Goal: Information Seeking & Learning: Learn about a topic

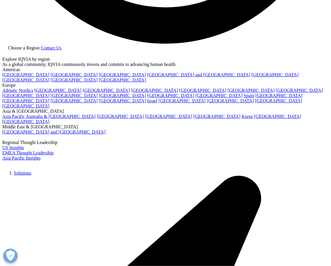
scroll to position [982, 0]
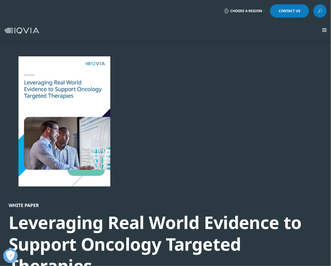
scroll to position [3, 3]
drag, startPoint x: 76, startPoint y: 94, endPoint x: 311, endPoint y: 68, distance: 236.9
click at [312, 69] on div "White Paper Leveraging Real World Evidence to Support Oncology Targeted Therapi…" at bounding box center [162, 196] width 307 height 280
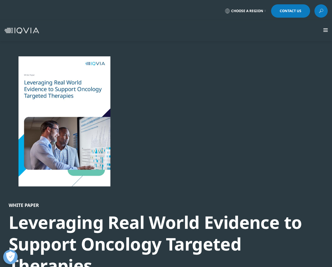
scroll to position [60, 314]
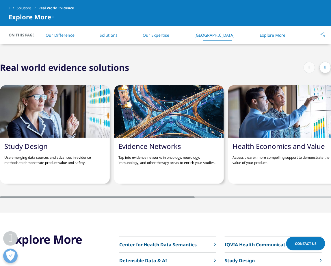
drag, startPoint x: 179, startPoint y: 191, endPoint x: 29, endPoint y: 176, distance: 150.4
click at [29, 176] on div "Study Design Use emerging data sources and advances in evidence methods to demo…" at bounding box center [165, 136] width 331 height 125
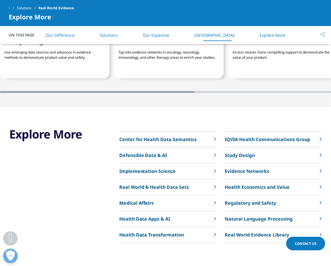
scroll to position [1344, 0]
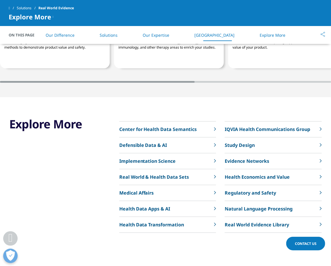
click at [193, 170] on link "Real World & Health Data Sets" at bounding box center [167, 177] width 97 height 16
click at [161, 157] on p "Implementation Science" at bounding box center [147, 160] width 57 height 7
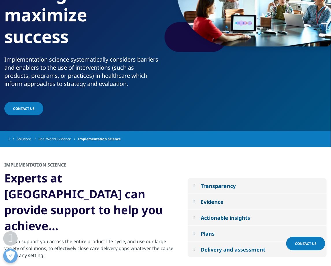
scroll to position [202, 0]
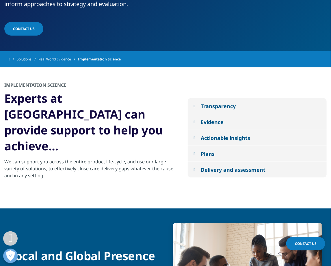
click at [195, 114] on button "Evidence" at bounding box center [257, 122] width 139 height 16
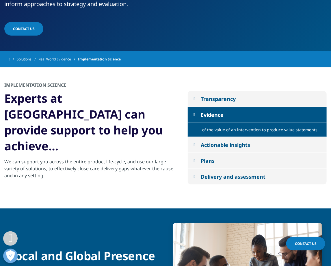
click at [194, 95] on button "Transparency" at bounding box center [257, 99] width 139 height 16
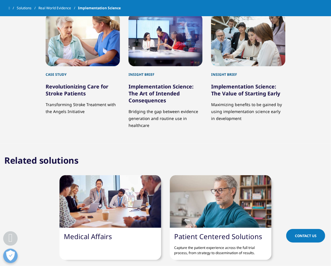
scroll to position [859, 0]
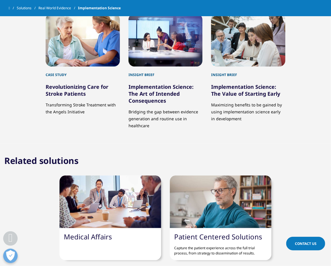
click at [222, 232] on link "Patient Centered Solutions" at bounding box center [218, 237] width 88 height 10
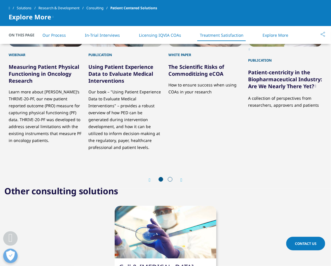
scroll to position [1473, 0]
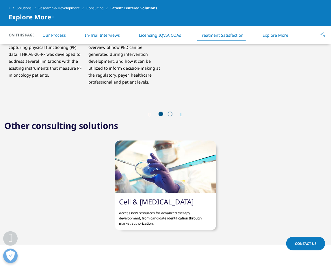
click at [179, 112] on div "Next" at bounding box center [179, 114] width 8 height 5
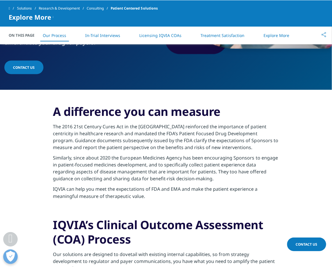
scroll to position [231, 0]
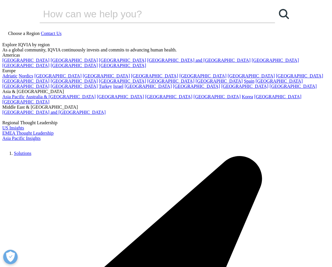
scroll to position [223, 314]
